Goal: Task Accomplishment & Management: Use online tool/utility

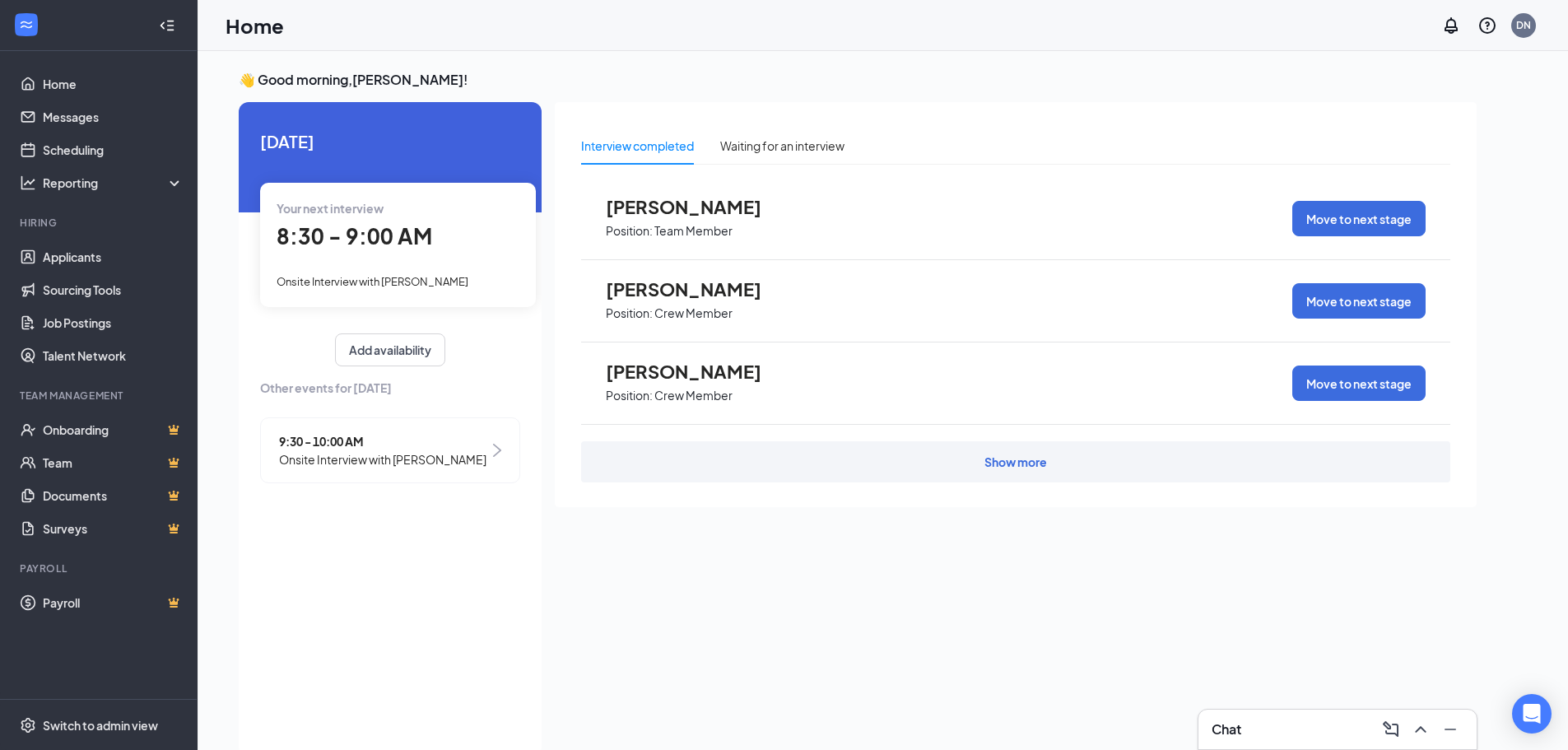
click at [386, 225] on span "8:30 - 9:00 AM" at bounding box center [354, 236] width 156 height 27
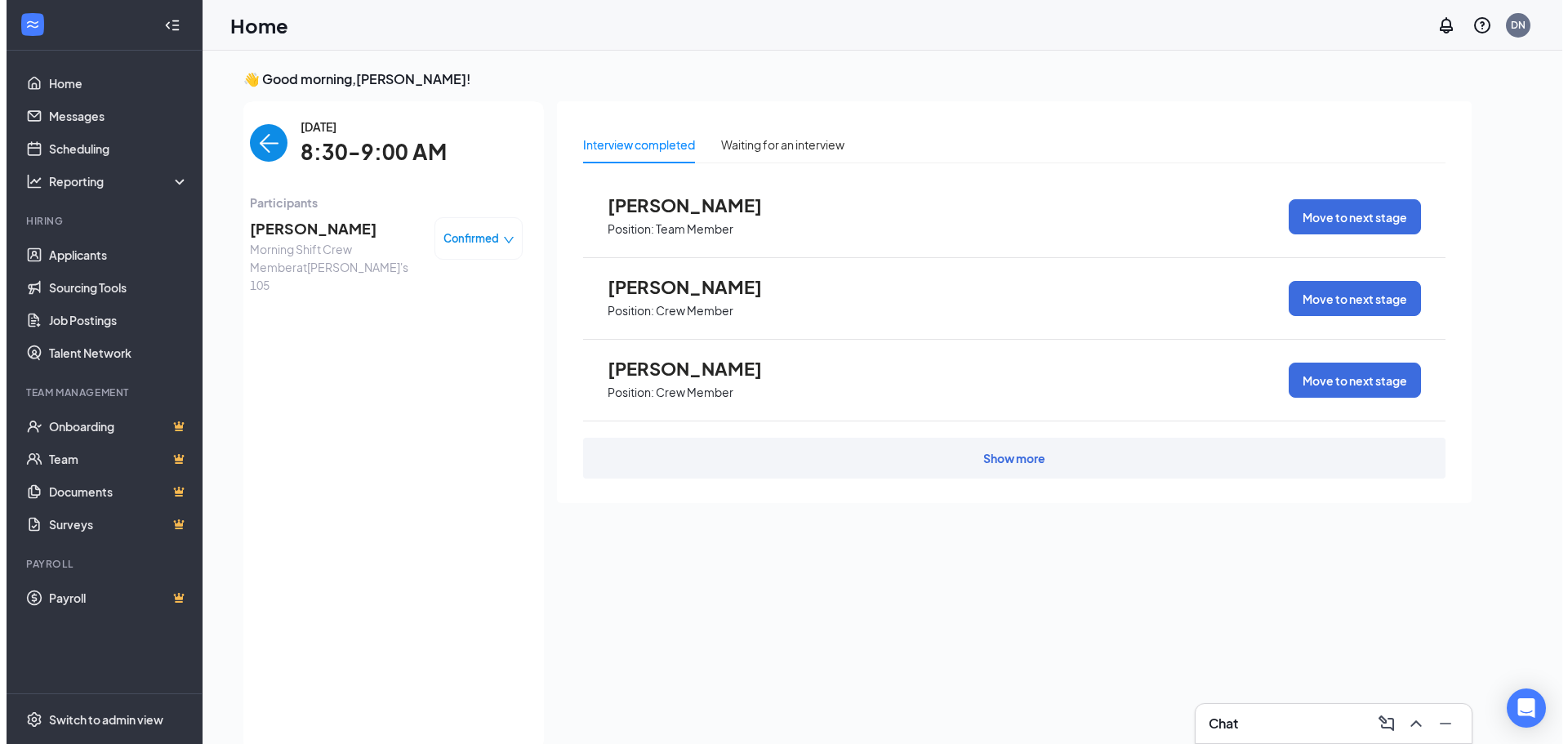
scroll to position [7, 0]
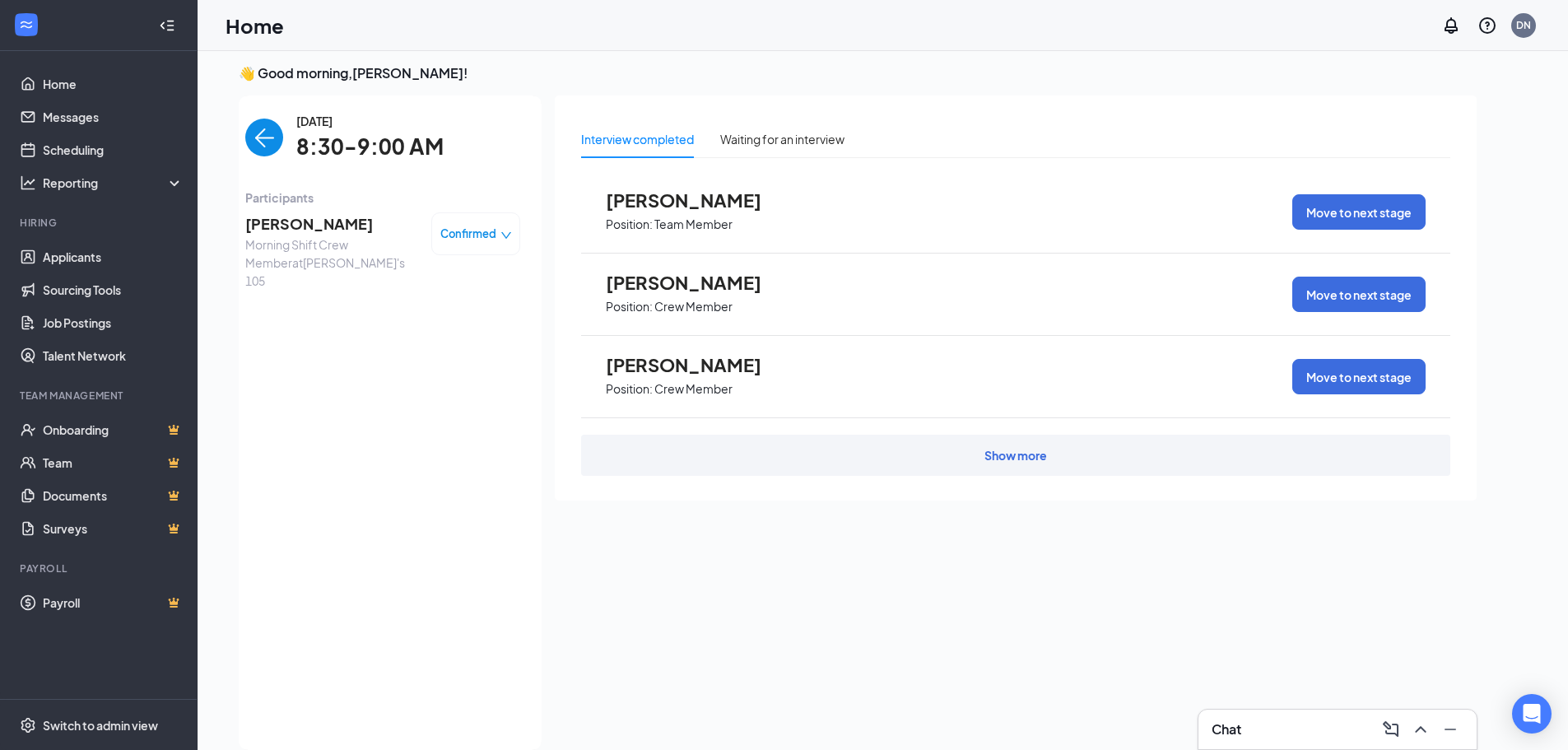
click at [319, 218] on span "[PERSON_NAME]" at bounding box center [331, 223] width 173 height 23
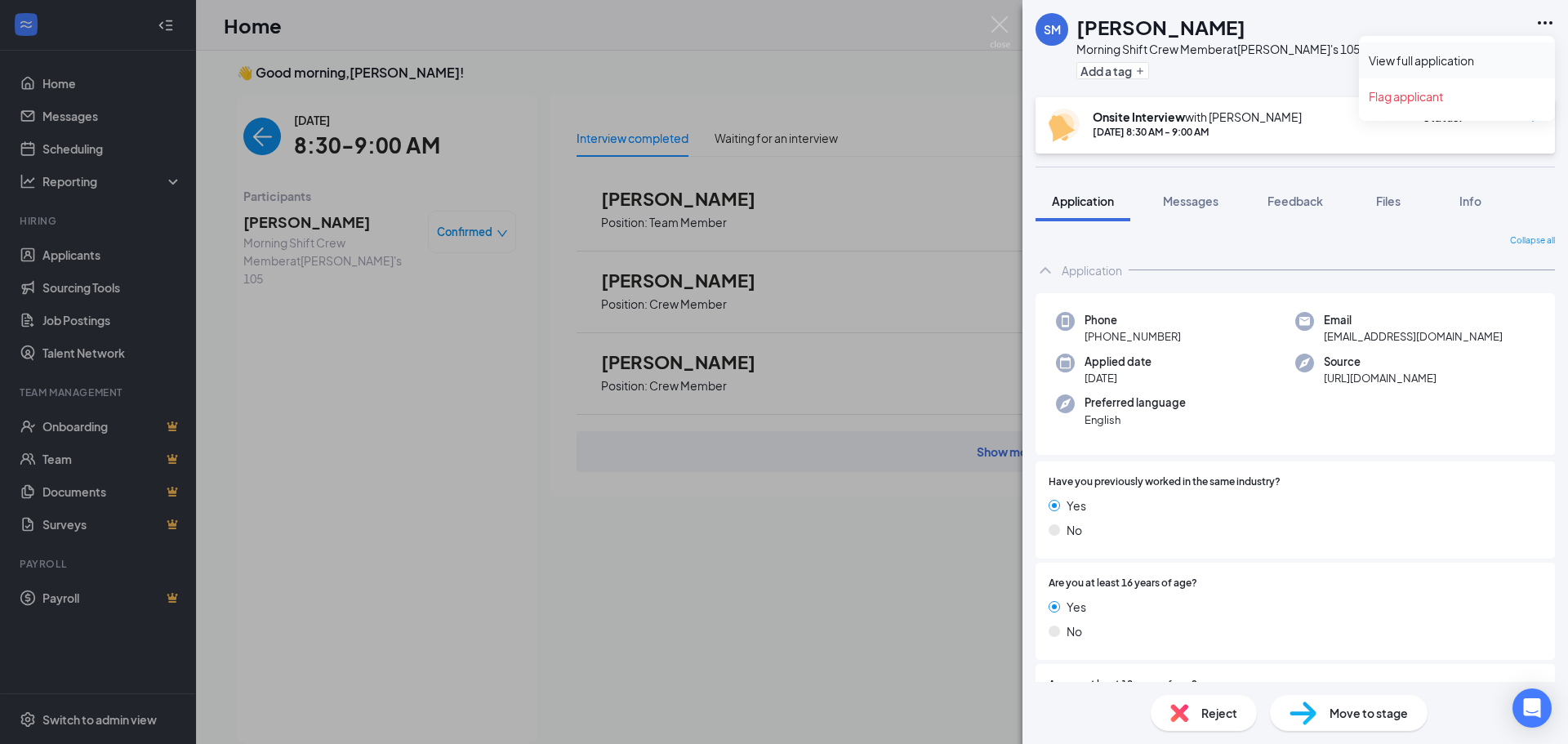
click at [1429, 61] on link "View full application" at bounding box center [1456, 60] width 177 height 16
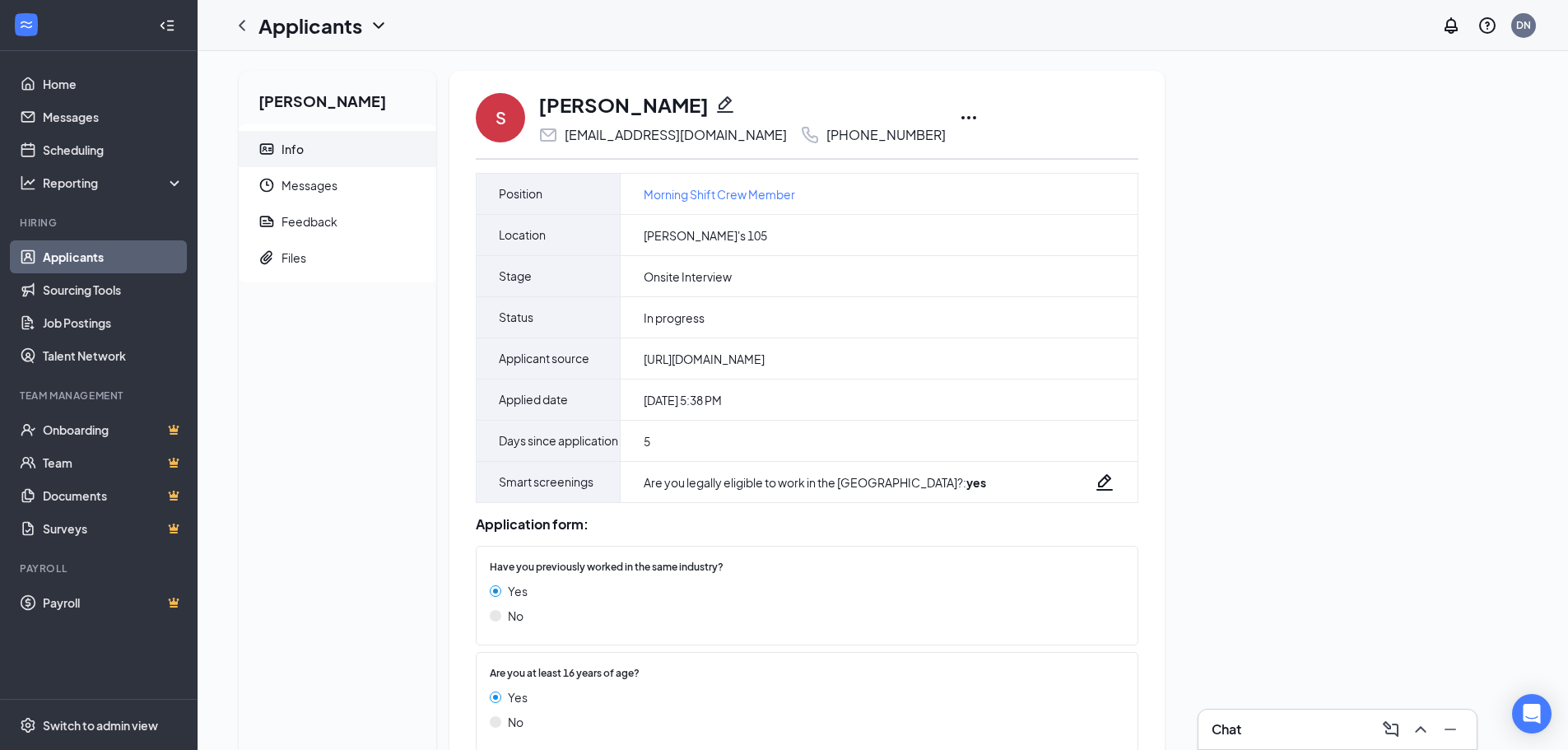
click at [959, 117] on icon "Ellipses" at bounding box center [968, 117] width 20 height 20
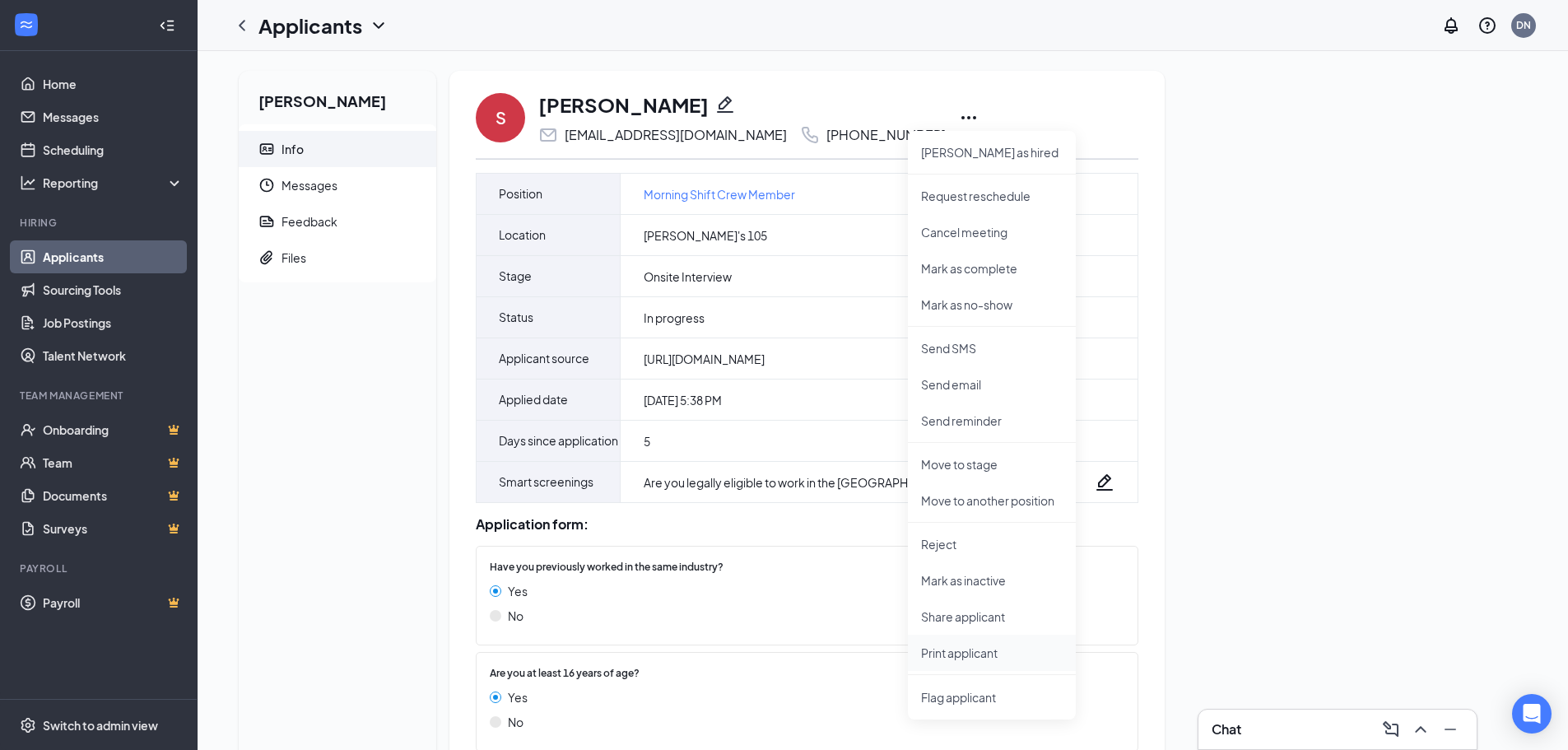
click at [977, 649] on p "Print applicant" at bounding box center [992, 652] width 141 height 16
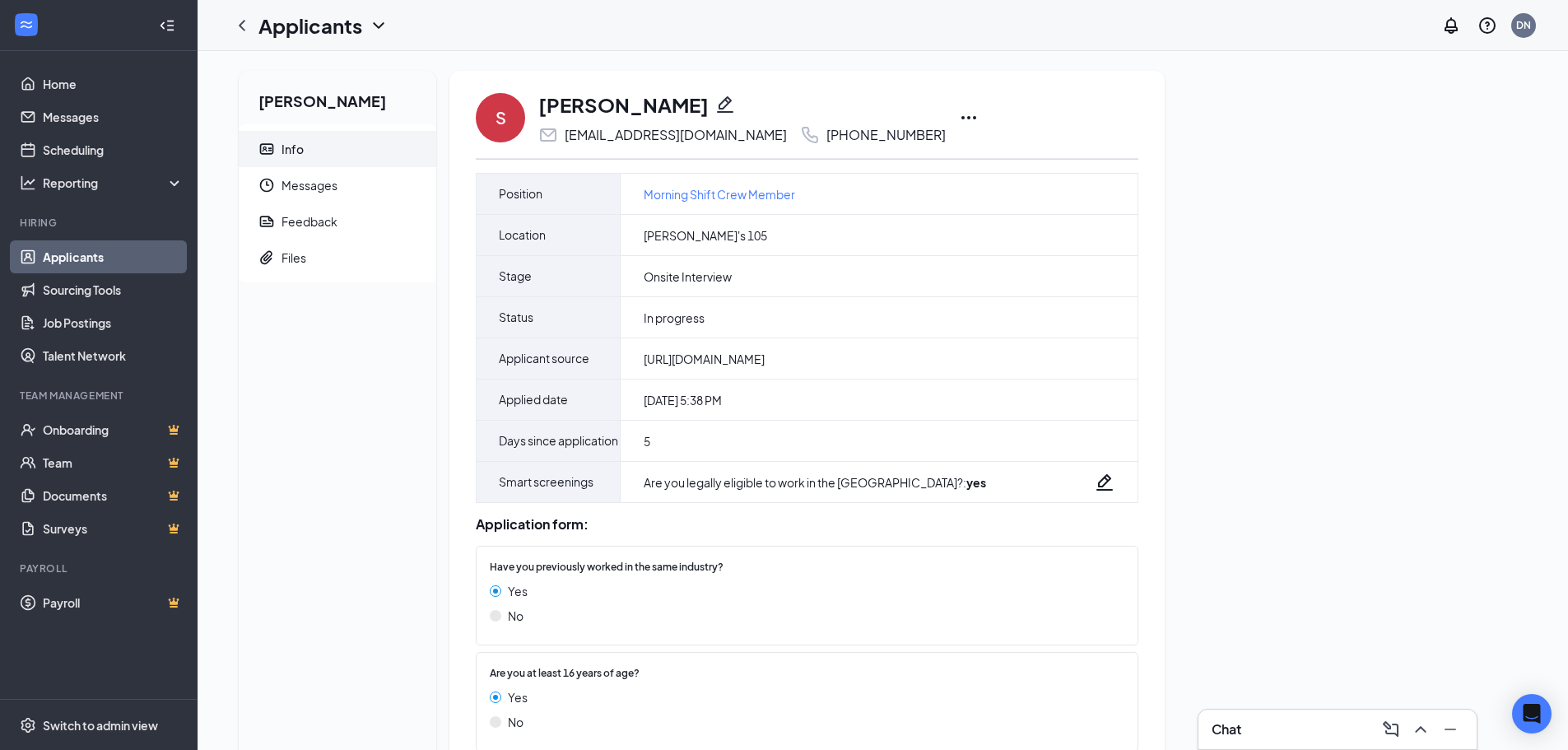
click at [959, 115] on icon "Ellipses" at bounding box center [968, 117] width 20 height 20
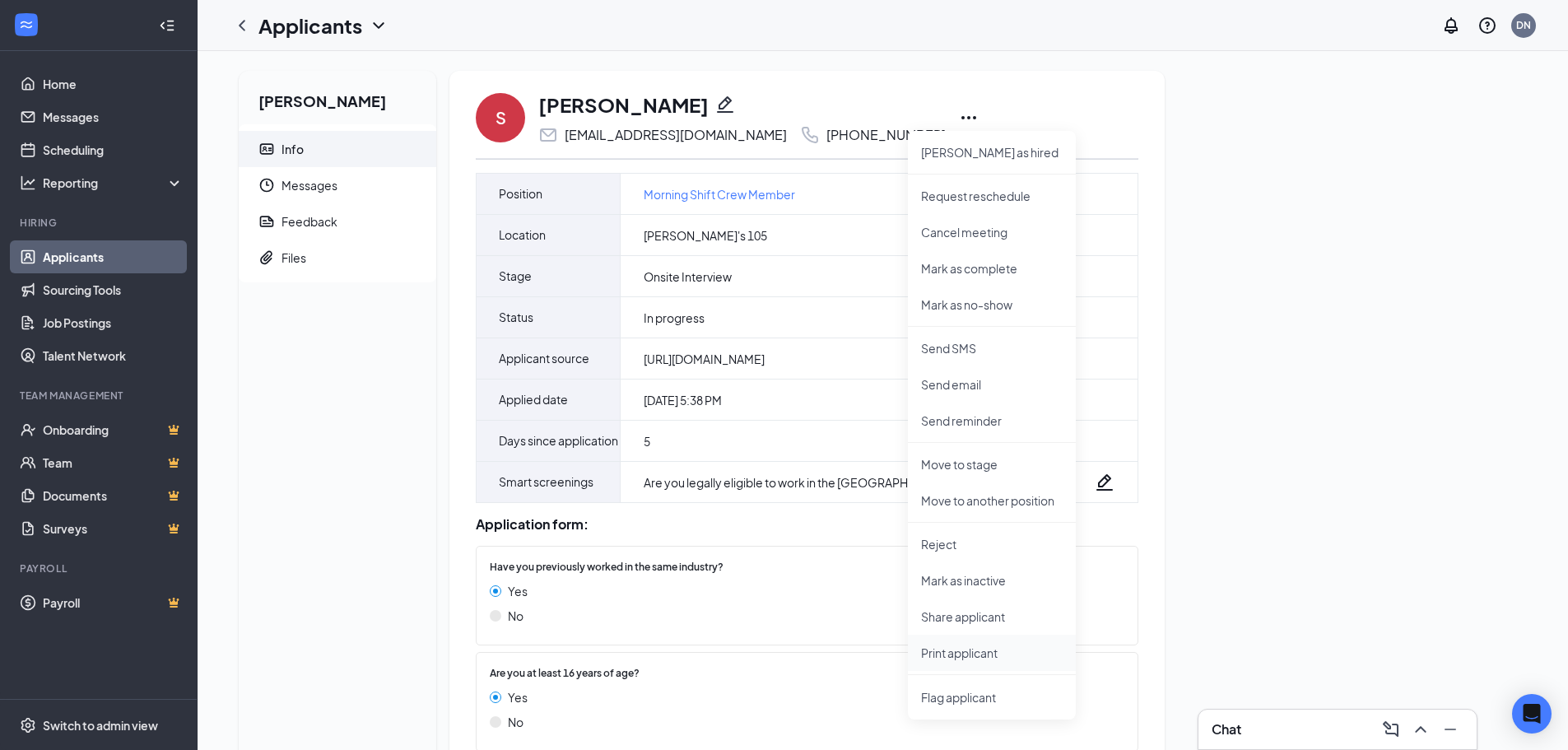
click at [970, 654] on p "Print applicant" at bounding box center [992, 652] width 141 height 16
